Goal: Check status: Check status

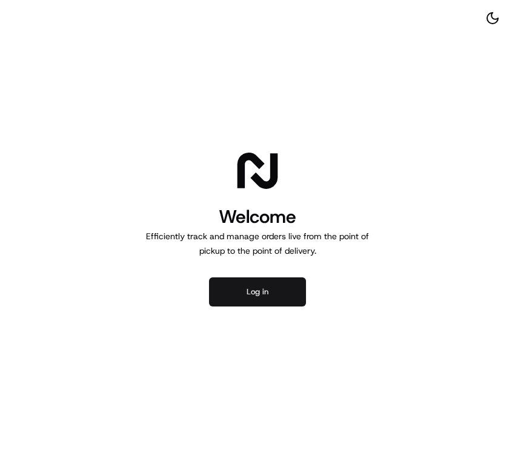
click at [268, 284] on button "Log in" at bounding box center [257, 292] width 97 height 29
